Goal: Find specific page/section: Find specific page/section

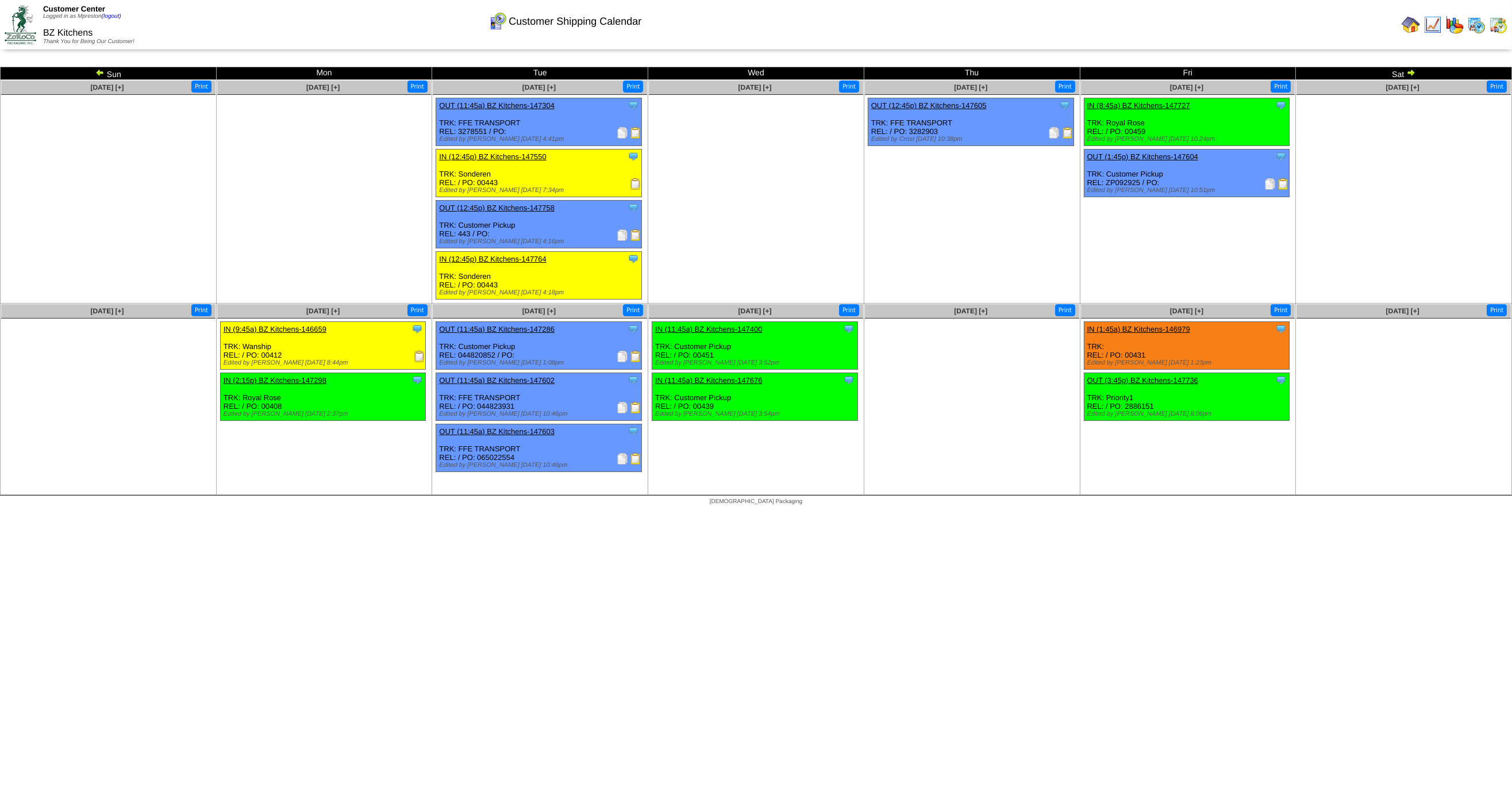
click at [1478, 24] on img at bounding box center [1476, 25] width 19 height 19
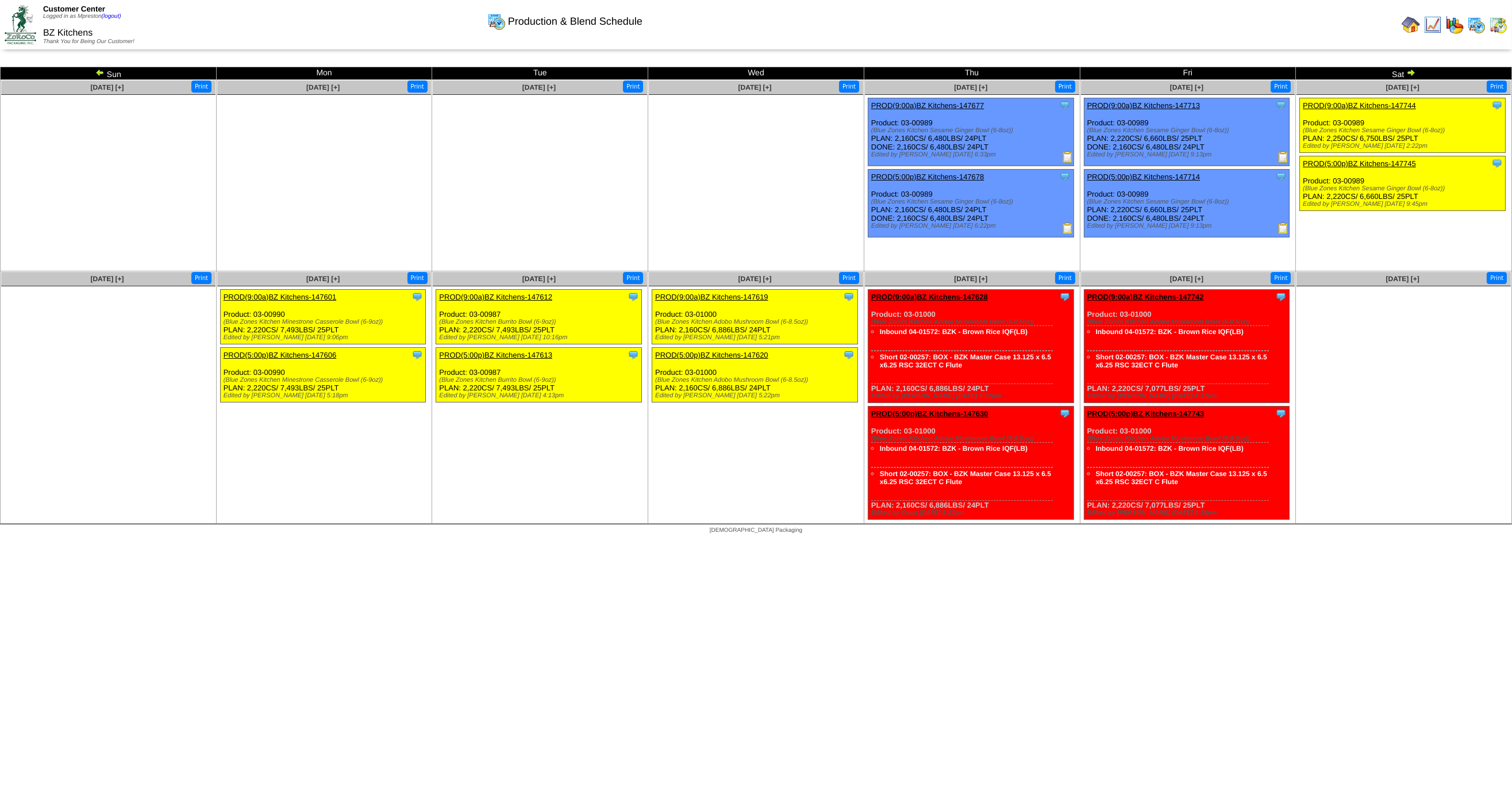
click at [1504, 29] on img at bounding box center [1498, 25] width 19 height 19
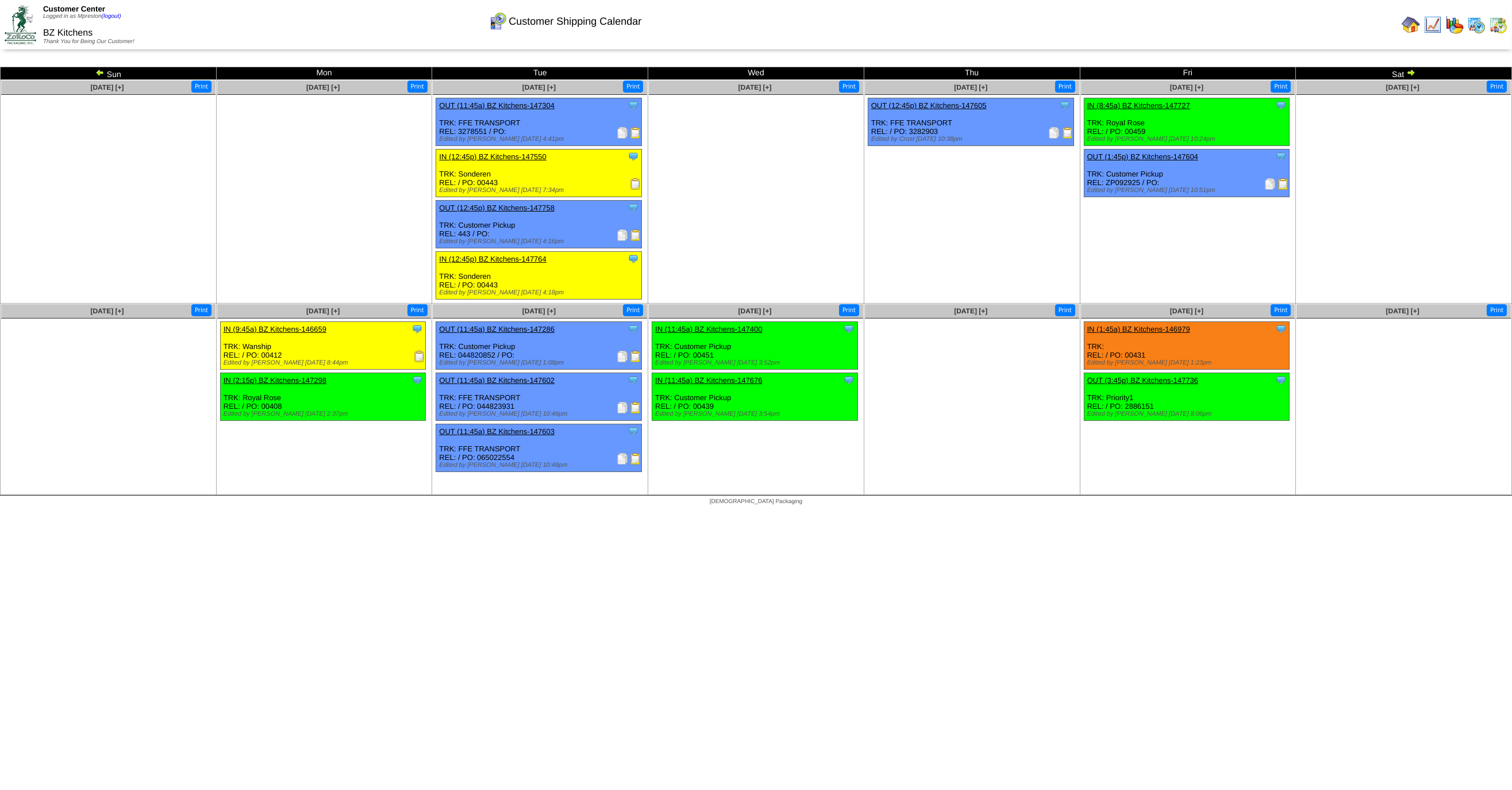
click at [1475, 26] on img at bounding box center [1476, 25] width 19 height 19
